Goal: Task Accomplishment & Management: Complete application form

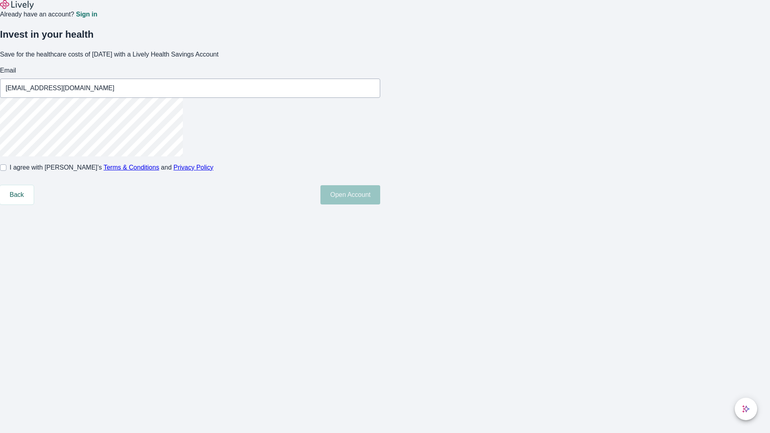
click at [6, 171] on input "I agree with Lively’s Terms & Conditions and Privacy Policy" at bounding box center [3, 167] width 6 height 6
checkbox input "true"
click at [380, 204] on button "Open Account" at bounding box center [350, 194] width 60 height 19
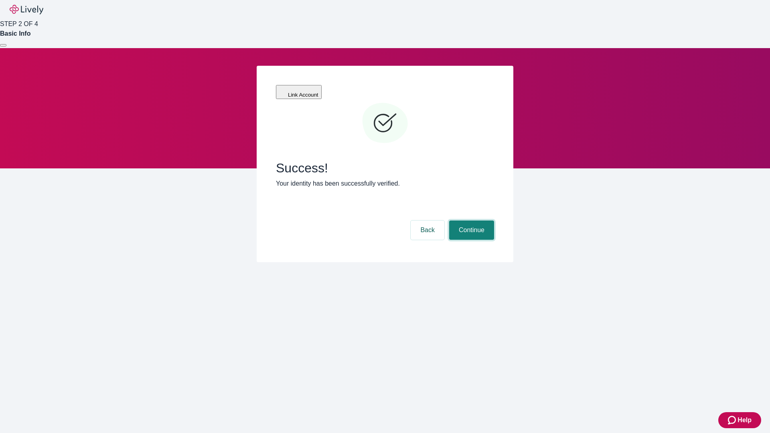
click at [470, 221] on button "Continue" at bounding box center [471, 230] width 45 height 19
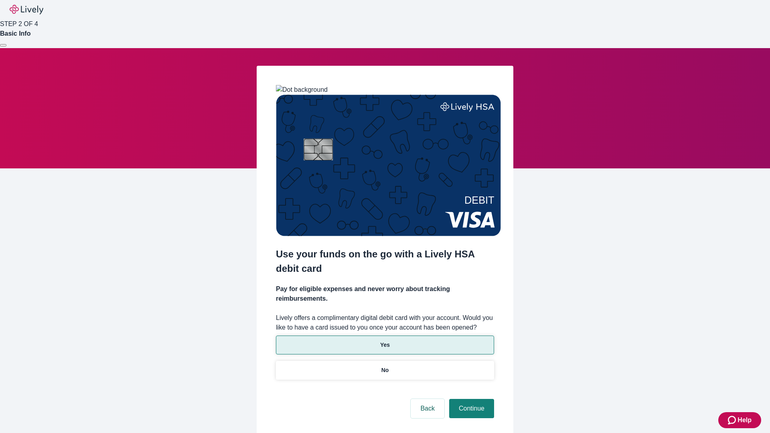
click at [385, 341] on p "Yes" at bounding box center [385, 345] width 10 height 8
click at [470, 399] on button "Continue" at bounding box center [471, 408] width 45 height 19
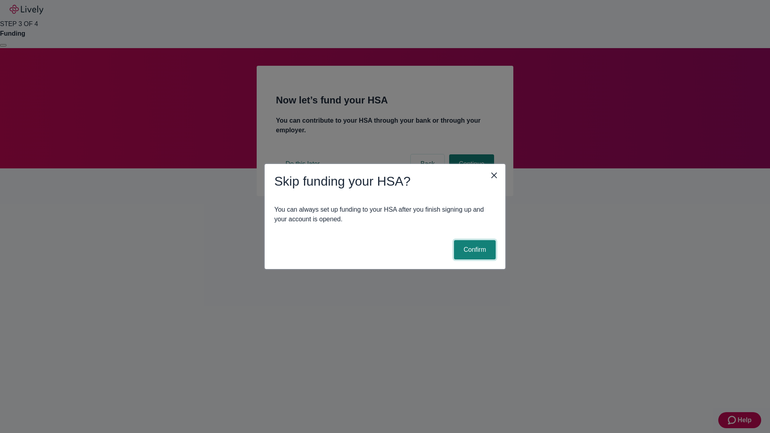
click at [474, 250] on button "Confirm" at bounding box center [475, 249] width 42 height 19
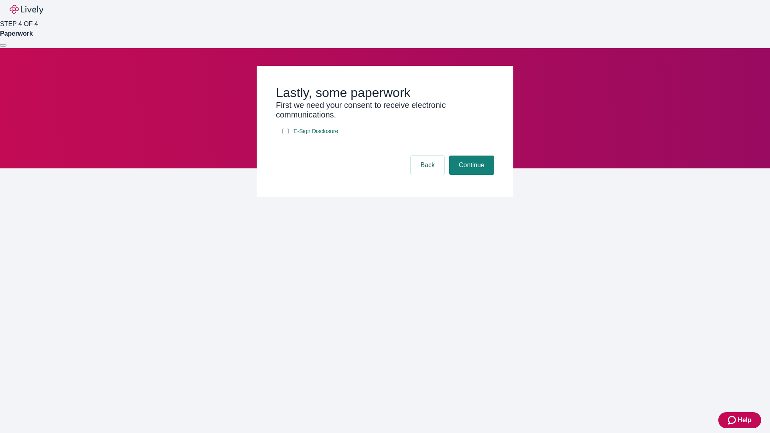
click at [285, 134] on input "E-Sign Disclosure" at bounding box center [285, 131] width 6 height 6
checkbox input "true"
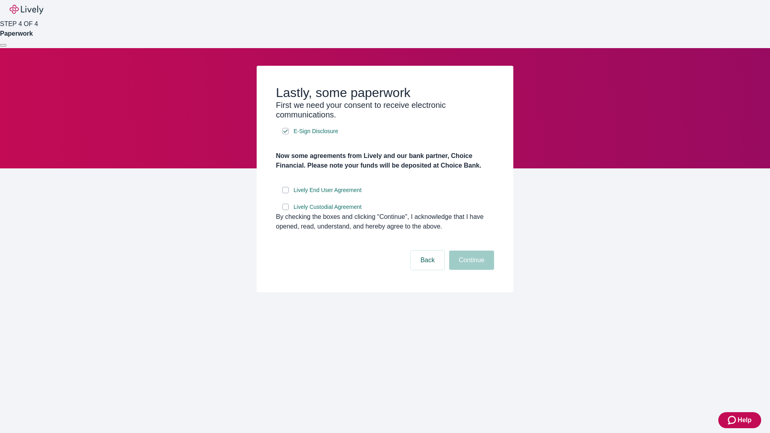
click at [285, 193] on input "Lively End User Agreement" at bounding box center [285, 190] width 6 height 6
checkbox input "true"
click at [285, 210] on input "Lively Custodial Agreement" at bounding box center [285, 207] width 6 height 6
checkbox input "true"
click at [470, 270] on button "Continue" at bounding box center [471, 260] width 45 height 19
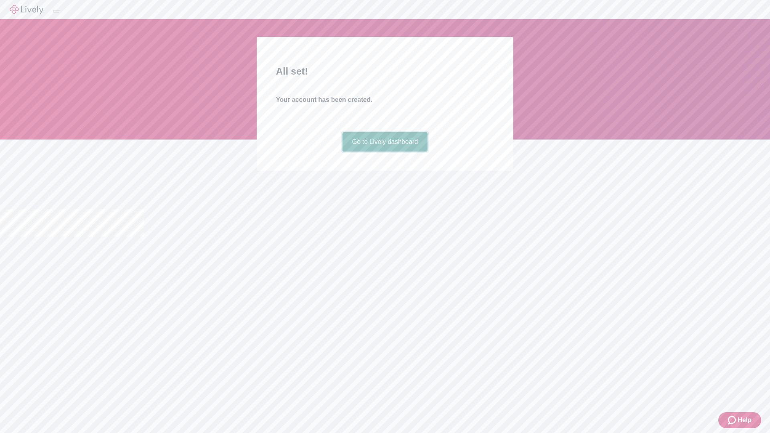
click at [385, 152] on link "Go to Lively dashboard" at bounding box center [384, 141] width 85 height 19
